Goal: Task Accomplishment & Management: Manage account settings

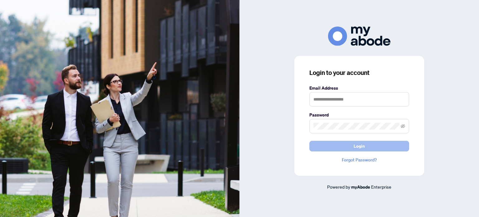
click at [335, 147] on button "Login" at bounding box center [359, 146] width 100 height 11
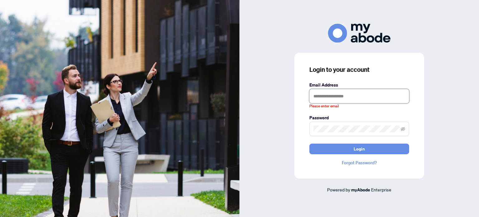
click at [320, 92] on input "text" at bounding box center [359, 96] width 100 height 14
type input "**********"
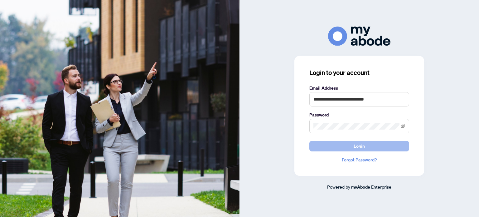
click at [348, 147] on button "Login" at bounding box center [359, 146] width 100 height 11
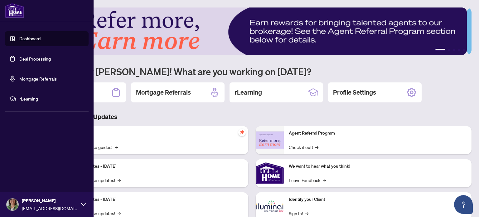
click at [33, 56] on link "Deal Processing" at bounding box center [34, 59] width 31 height 6
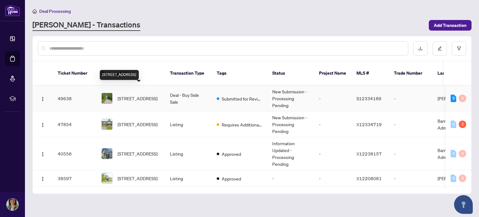
click at [142, 95] on span "[STREET_ADDRESS]" at bounding box center [138, 98] width 40 height 7
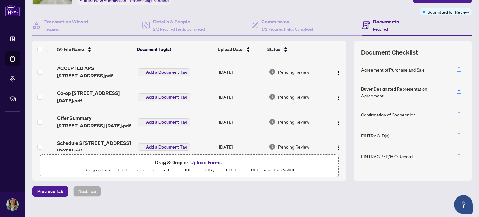
scroll to position [53, 0]
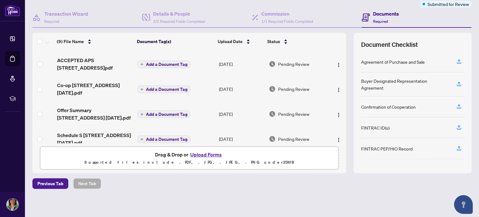
click at [214, 152] on button "Upload Forms" at bounding box center [205, 154] width 35 height 8
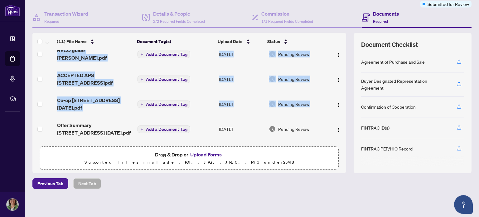
drag, startPoint x: 339, startPoint y: 106, endPoint x: 342, endPoint y: 93, distance: 13.3
click at [342, 93] on div "(11) File Name Document Tag(s) Upload Date Status NOF [STREET_ADDRESS] Financin…" at bounding box center [251, 103] width 439 height 140
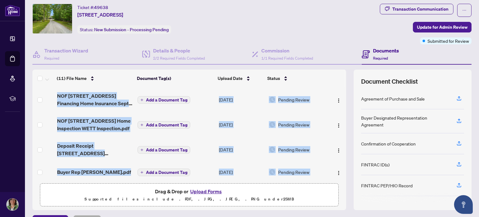
scroll to position [0, 0]
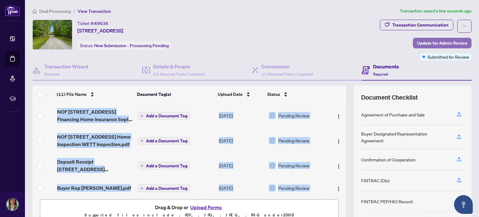
click at [419, 44] on span "Update for Admin Review" at bounding box center [442, 43] width 51 height 10
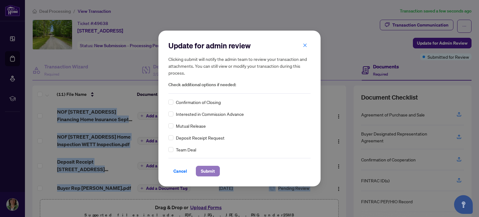
click at [209, 169] on span "Submit" at bounding box center [208, 171] width 14 height 10
